Goal: Task Accomplishment & Management: Manage account settings

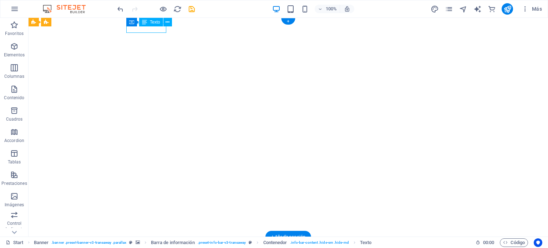
drag, startPoint x: 137, startPoint y: 29, endPoint x: 142, endPoint y: 29, distance: 4.6
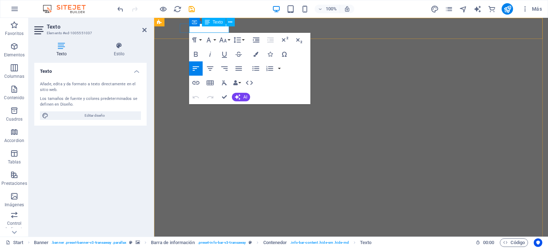
drag, startPoint x: 200, startPoint y: 29, endPoint x: 381, endPoint y: 47, distance: 181.8
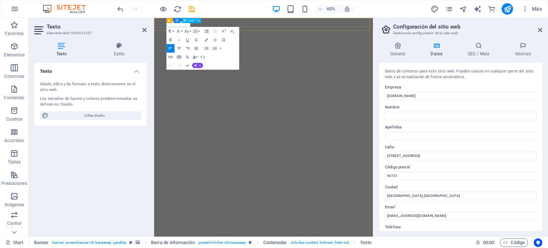
drag, startPoint x: 186, startPoint y: 29, endPoint x: 214, endPoint y: 31, distance: 28.6
copy span "958384266"
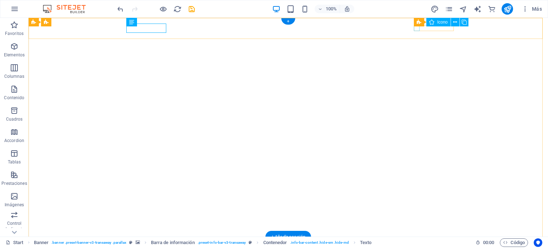
select select "xMidYMid"
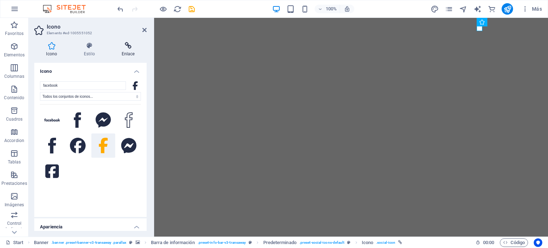
click at [125, 49] on h4 "Enlace" at bounding box center [128, 49] width 37 height 15
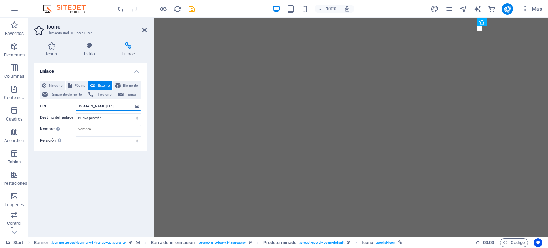
click at [111, 107] on input "[DOMAIN_NAME][URL]" at bounding box center [108, 106] width 65 height 9
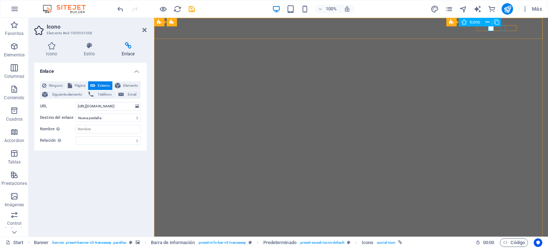
select select "xMidYMid"
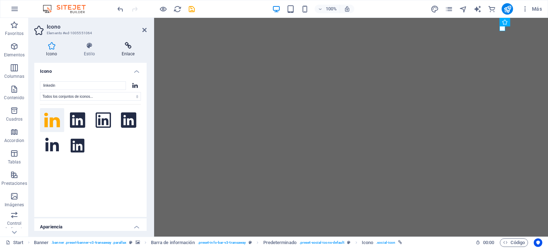
click at [125, 42] on icon at bounding box center [128, 45] width 37 height 7
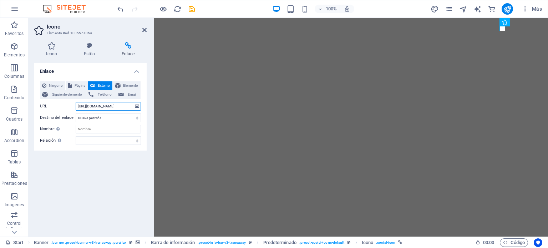
drag, startPoint x: 123, startPoint y: 108, endPoint x: 62, endPoint y: 108, distance: 60.3
click at [62, 108] on div "URL [URL][DOMAIN_NAME]" at bounding box center [90, 106] width 101 height 9
paste input "[DOMAIN_NAME][URL]"
type input "[URL][DOMAIN_NAME]"
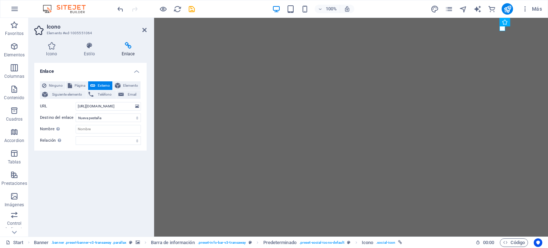
click at [105, 171] on div "Enlace Ninguno Página Externo Elemento Siguiente elemento Teléfono Email Página…" at bounding box center [90, 147] width 112 height 168
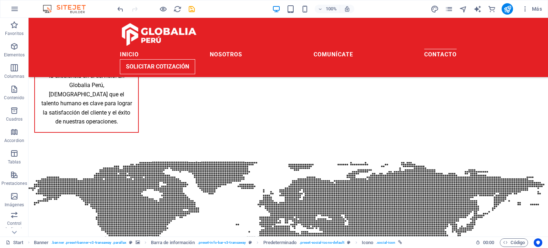
scroll to position [1167, 0]
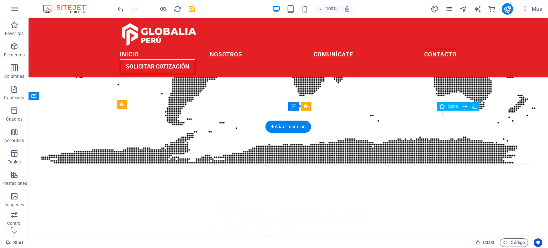
drag, startPoint x: 438, startPoint y: 112, endPoint x: 402, endPoint y: 122, distance: 37.2
select select "xMidYMid"
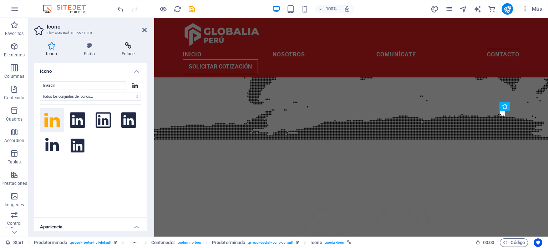
click at [128, 50] on h4 "Enlace" at bounding box center [128, 49] width 37 height 15
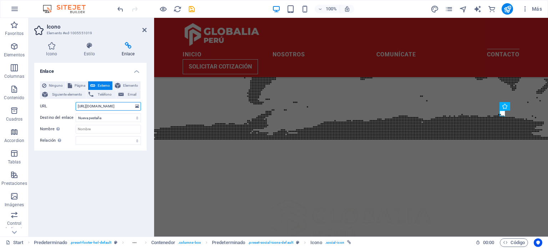
drag, startPoint x: 122, startPoint y: 107, endPoint x: 46, endPoint y: 107, distance: 76.0
click at [39, 106] on div "Ninguno Página Externo Elemento Siguiente elemento Teléfono Email Página Start …" at bounding box center [90, 113] width 112 height 75
paste input "[DOMAIN_NAME][URL]"
type input "[URL][DOMAIN_NAME]"
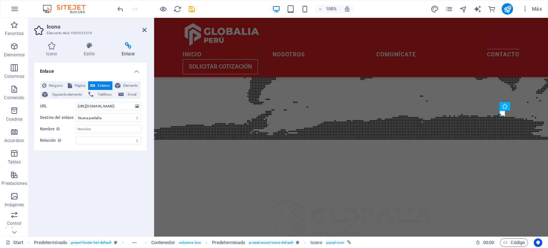
click at [88, 170] on div "Enlace Ninguno Página Externo Elemento Siguiente elemento Teléfono Email Página…" at bounding box center [90, 147] width 112 height 168
click at [145, 29] on icon at bounding box center [144, 30] width 4 height 6
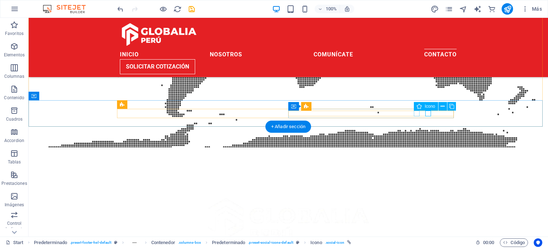
select select "xMidYMid"
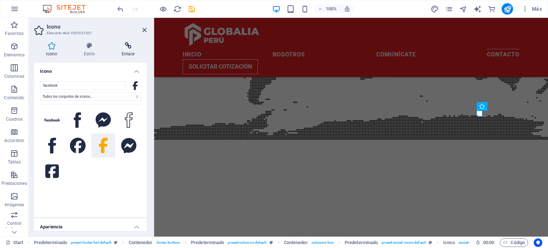
click at [124, 46] on icon at bounding box center [128, 45] width 37 height 7
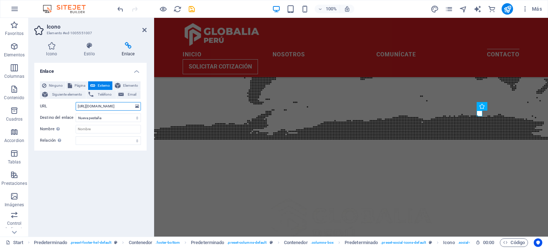
drag, startPoint x: 126, startPoint y: 104, endPoint x: 71, endPoint y: 106, distance: 55.4
click at [57, 105] on div "URL [URL][DOMAIN_NAME]" at bounding box center [90, 106] width 101 height 9
paste input "profile.php?id=100075359495807&locale=es_LA"
type input "[URL][DOMAIN_NAME]"
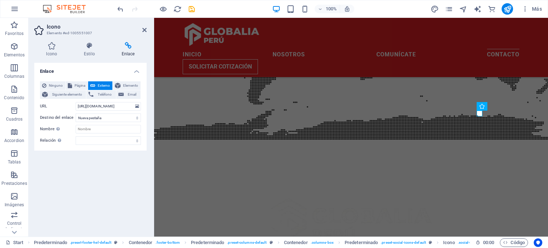
click at [118, 176] on div "Enlace Ninguno Página Externo Elemento Siguiente elemento Teléfono Email Página…" at bounding box center [90, 147] width 112 height 168
drag, startPoint x: 145, startPoint y: 30, endPoint x: 126, endPoint y: 17, distance: 22.4
click at [145, 30] on icon at bounding box center [144, 30] width 4 height 6
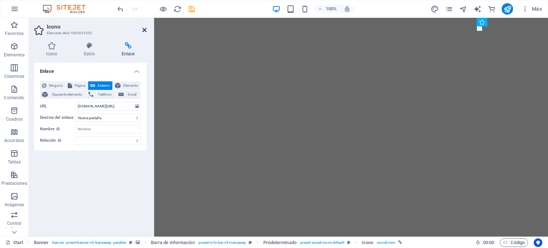
click at [142, 30] on icon at bounding box center [144, 30] width 4 height 6
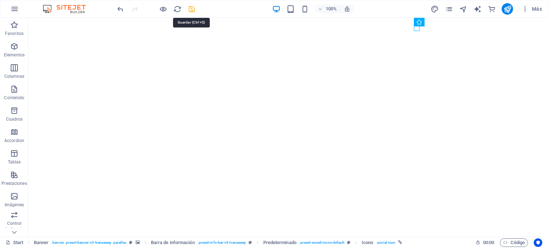
click at [192, 9] on icon "save" at bounding box center [192, 9] width 8 height 8
checkbox input "false"
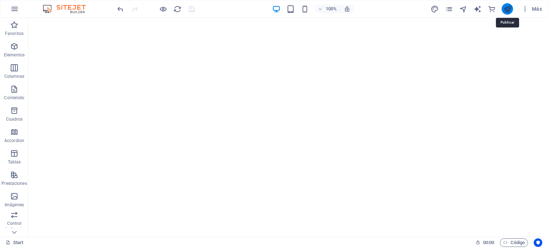
click at [510, 7] on icon "publish" at bounding box center [508, 9] width 8 height 8
